Goal: Navigation & Orientation: Go to known website

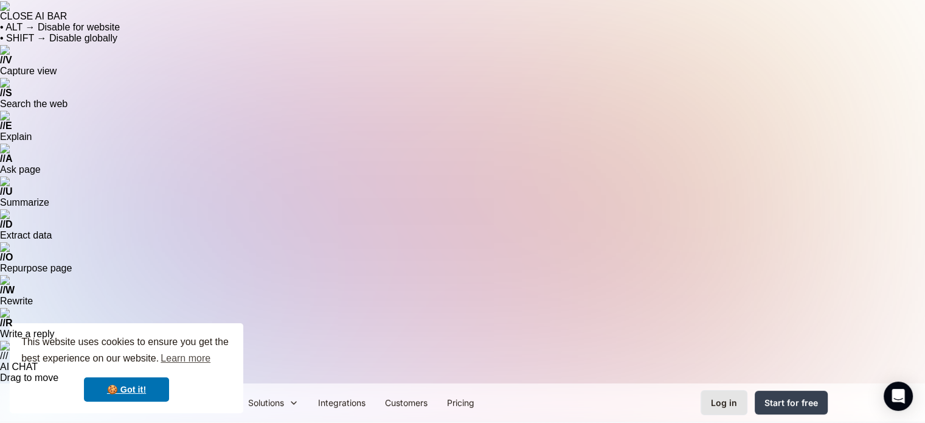
click at [732, 396] on div "Log in" at bounding box center [724, 402] width 26 height 13
